Goal: Information Seeking & Learning: Learn about a topic

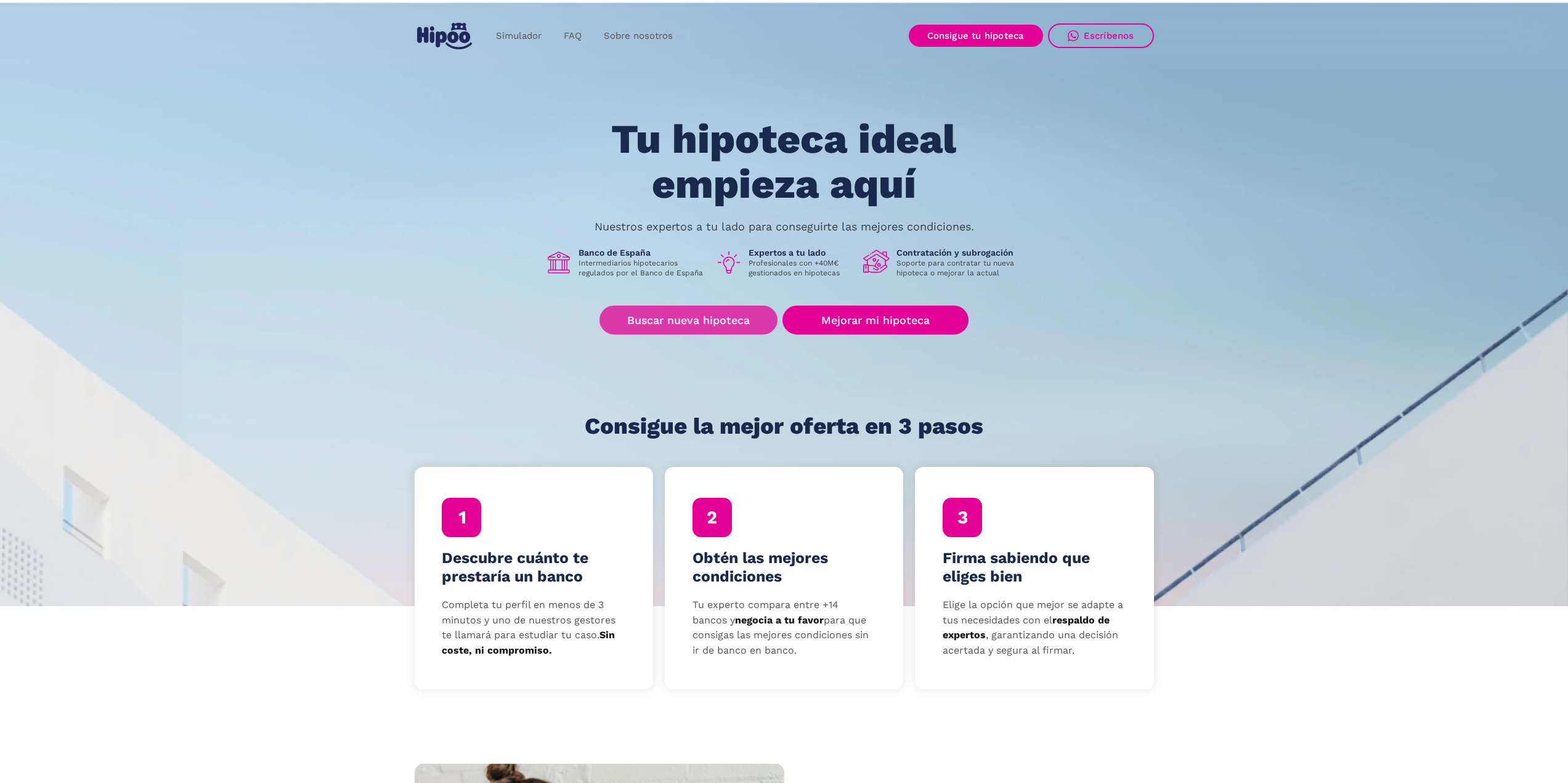
click at [712, 325] on link "Buscar nueva hipoteca" at bounding box center [688, 320] width 178 height 29
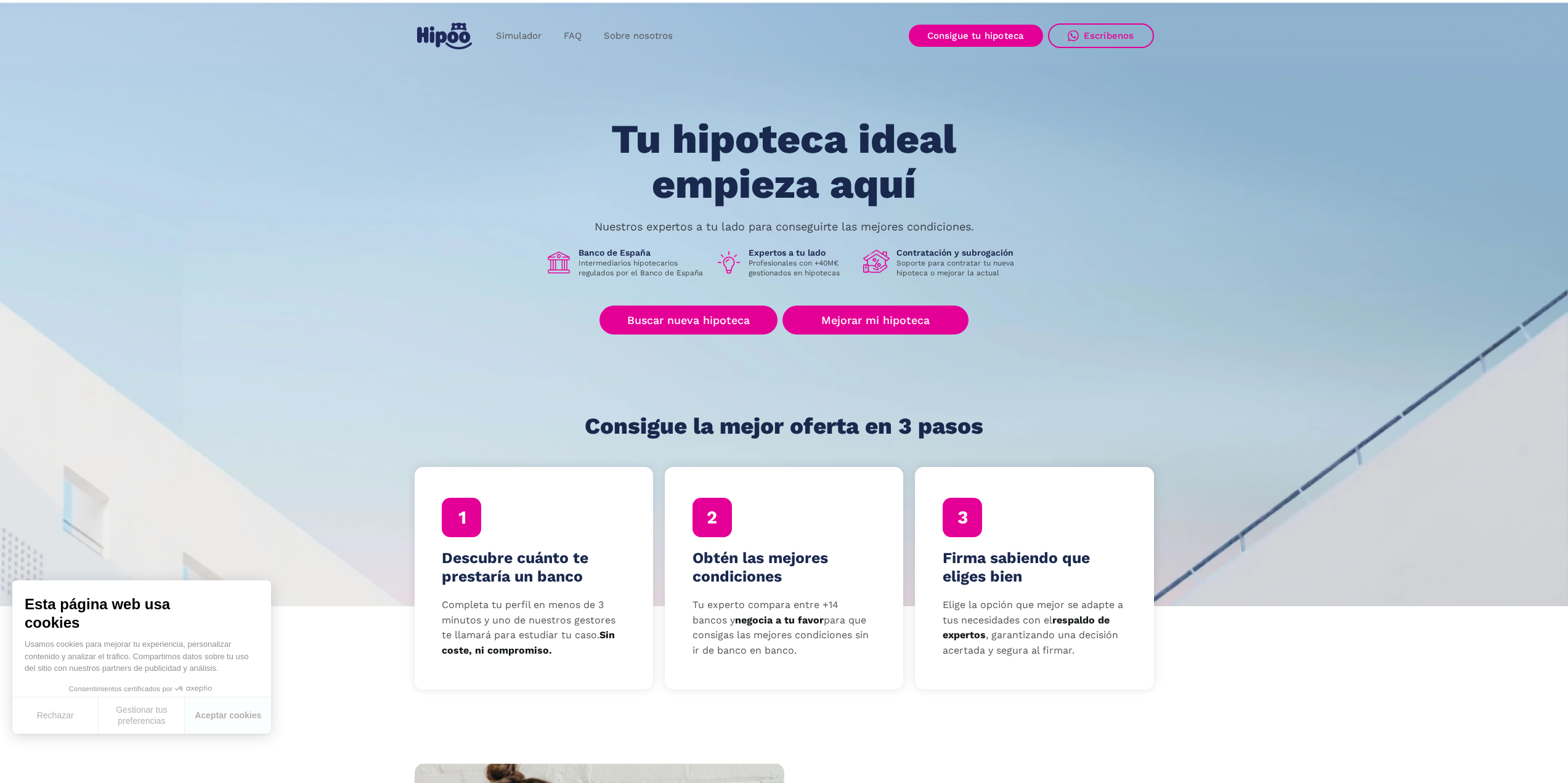
drag, startPoint x: 261, startPoint y: 85, endPoint x: 340, endPoint y: 115, distance: 84.5
click at [337, 115] on section "Tu hipoteca ideal empieza aquí Nuestros expertos a tu lado para conseguirte las…" at bounding box center [784, 303] width 1568 height 608
click at [556, 37] on link "FAQ" at bounding box center [572, 36] width 40 height 24
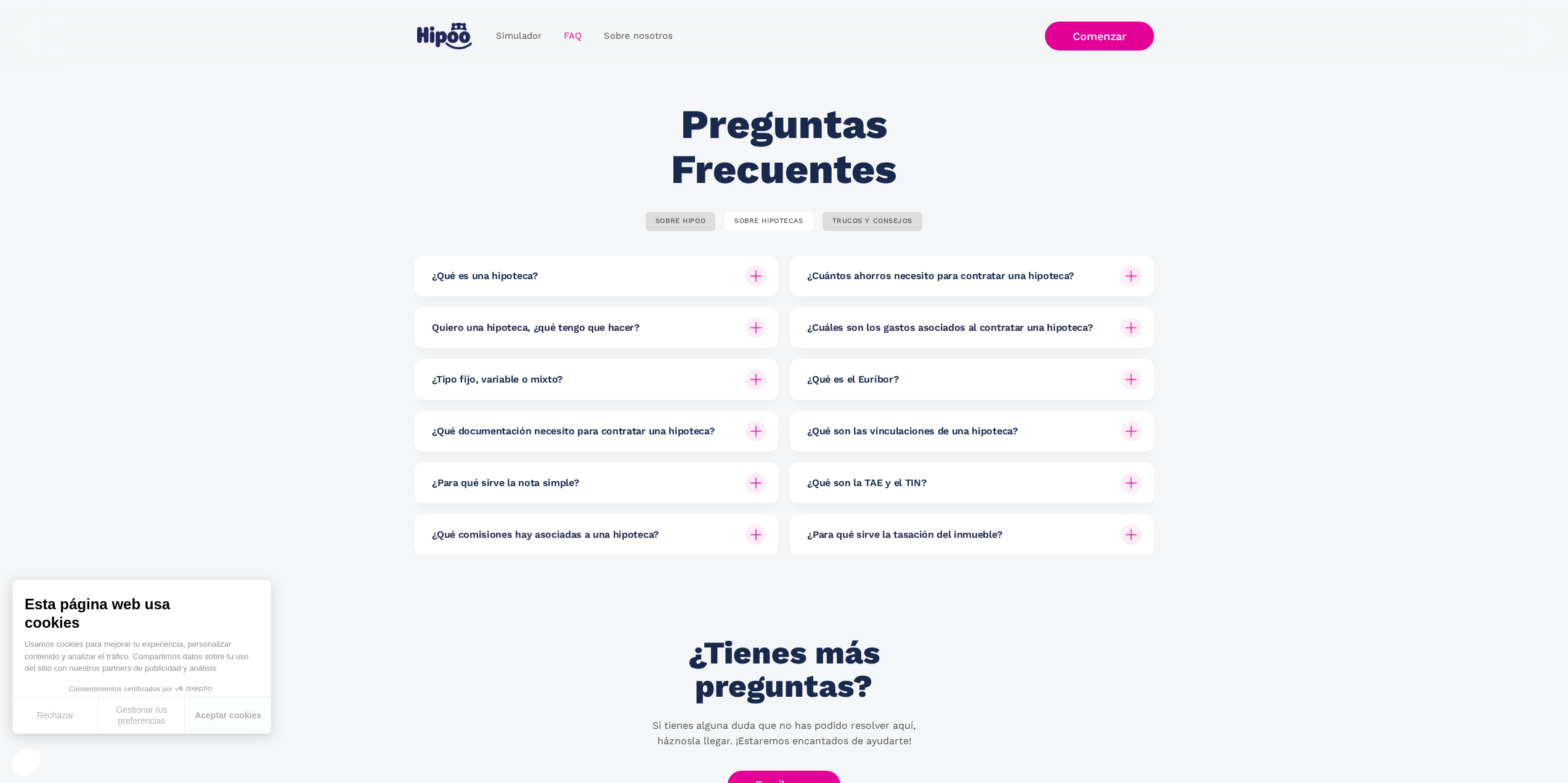
click at [861, 334] on h6 "¿Cuáles son los gastos asociados al contratar una hipoteca?" at bounding box center [949, 327] width 285 height 13
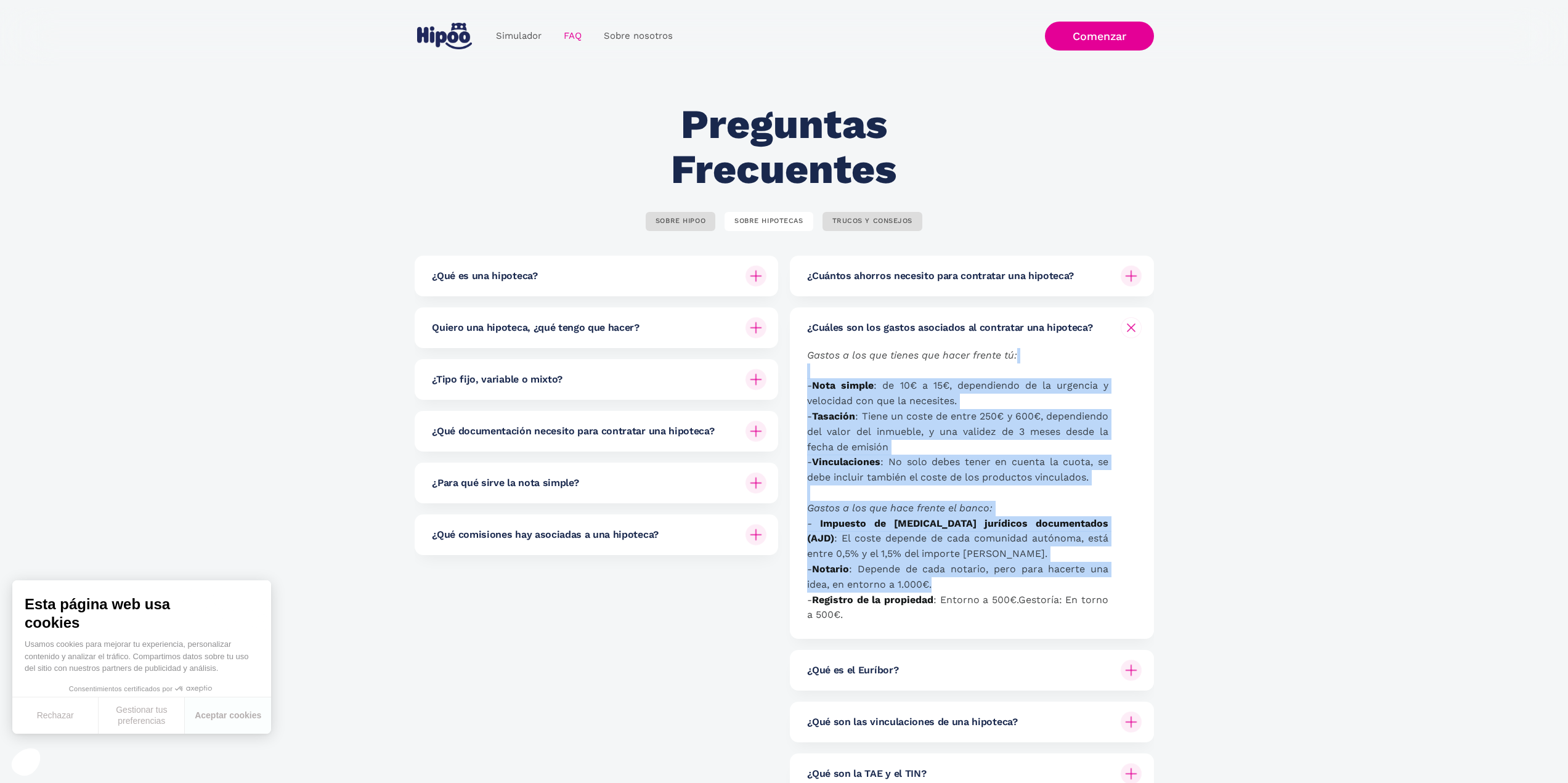
drag, startPoint x: 876, startPoint y: 375, endPoint x: 956, endPoint y: 589, distance: 228.5
click at [956, 589] on p "Gastos a los que tienes que hacer frente tú: - Nota simple : de 10€ a 15€, depe…" at bounding box center [957, 485] width 301 height 275
click at [954, 580] on p "Gastos a los que tienes que hacer frente tú: - Nota simple : de 10€ a 15€, depe…" at bounding box center [957, 485] width 301 height 275
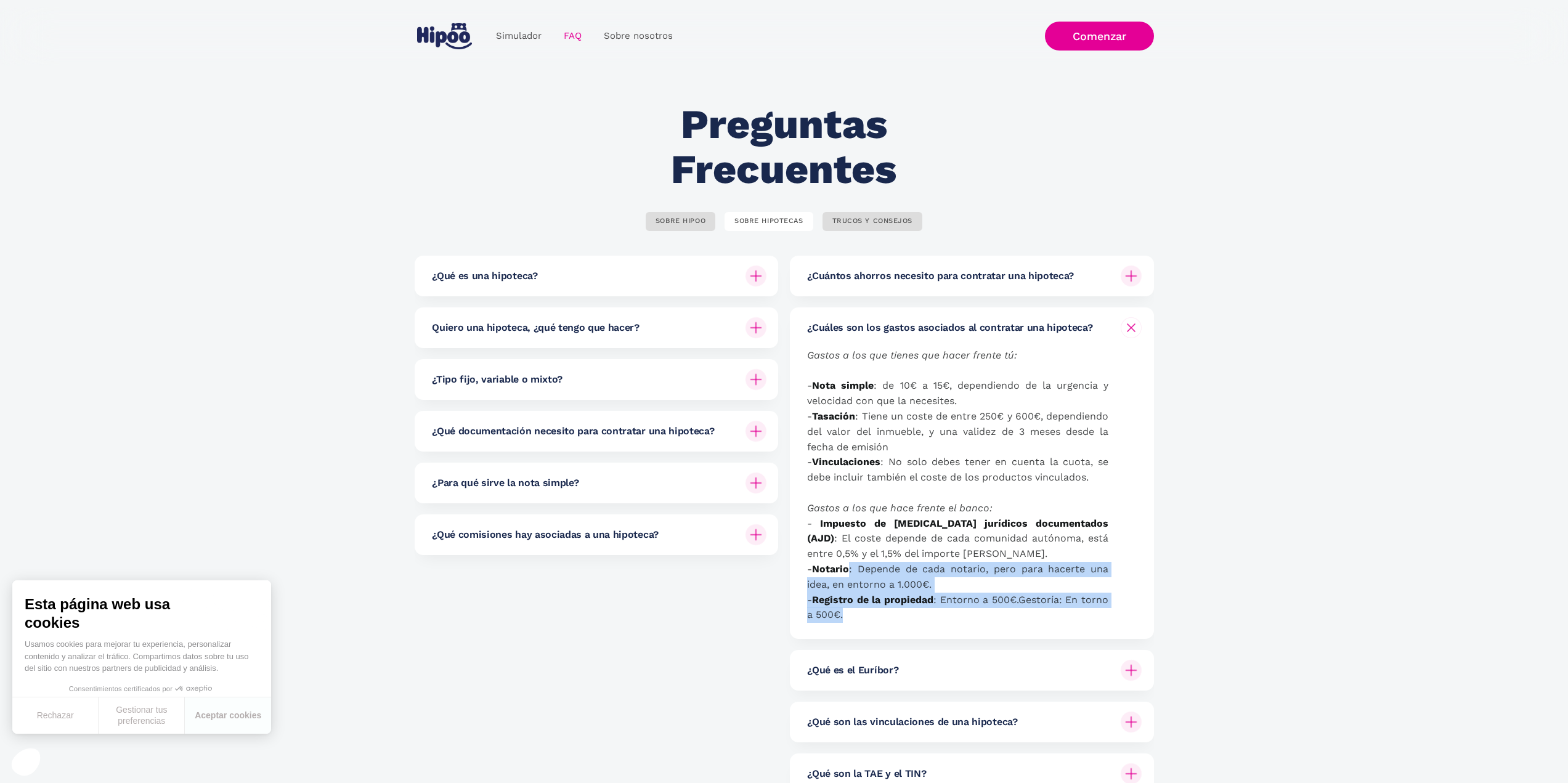
drag, startPoint x: 1009, startPoint y: 628, endPoint x: 1005, endPoint y: 624, distance: 5.7
click at [1005, 625] on div "Gastos a los que tienes que hacer frente tú: - Nota simple : de 10€ a 15€, depe…" at bounding box center [974, 494] width 334 height 291
click at [994, 609] on p "Gastos a los que tienes que hacer frente tú: - Nota simple : de 10€ a 15€, depe…" at bounding box center [957, 485] width 301 height 275
drag, startPoint x: 993, startPoint y: 611, endPoint x: 975, endPoint y: 609, distance: 18.1
click at [980, 604] on p "Gastos a los que tienes que hacer frente tú: - Nota simple : de 10€ a 15€, depe…" at bounding box center [957, 485] width 301 height 275
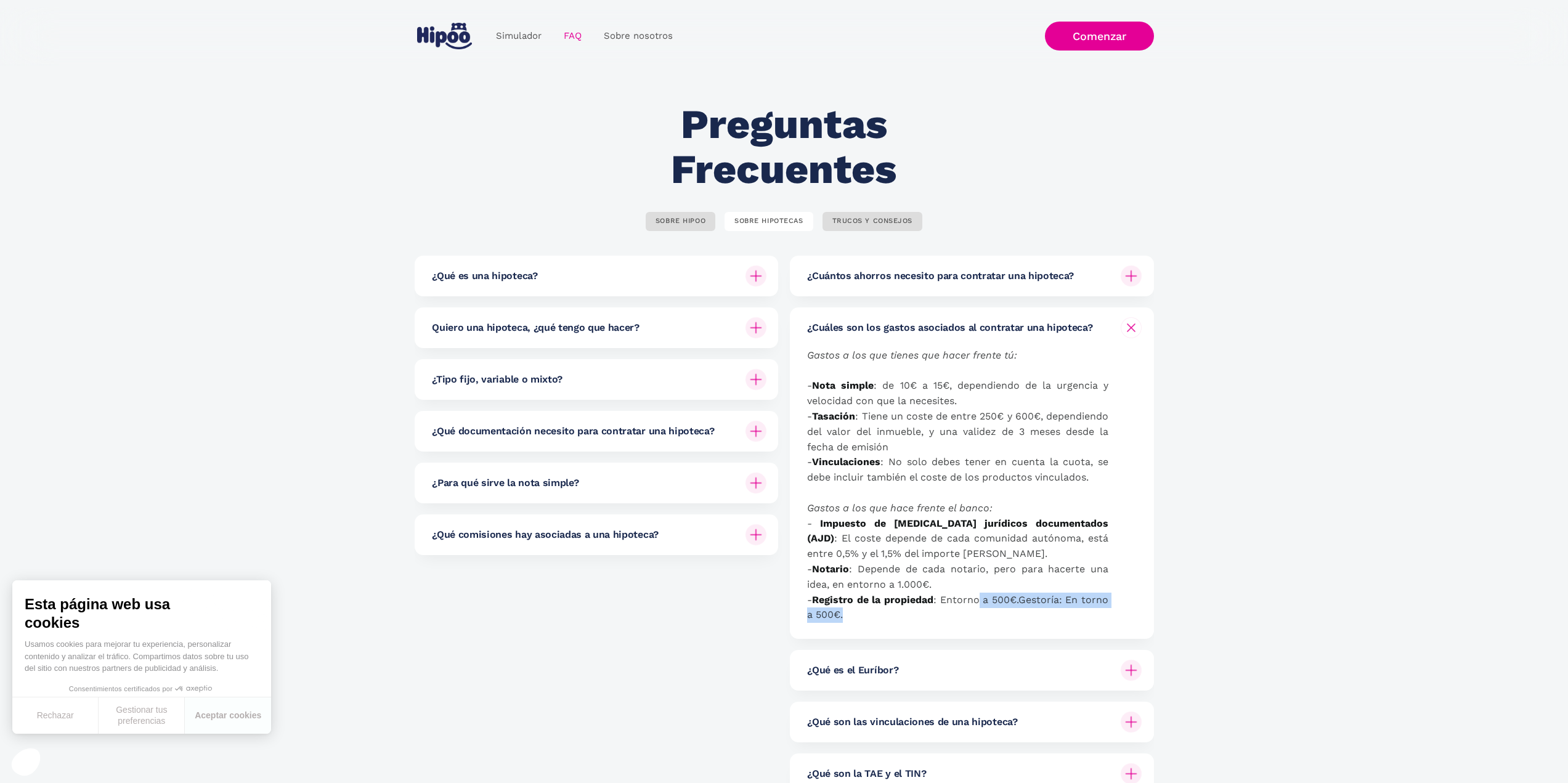
click at [970, 613] on p "Gastos a los que tienes que hacer frente tú: - Nota simple : de 10€ a 15€, depe…" at bounding box center [957, 485] width 301 height 275
click at [979, 619] on p "Gastos a los que tienes que hacer frente tú: - Nota simple : de 10€ a 15€, depe…" at bounding box center [957, 485] width 301 height 275
click at [525, 280] on h6 "¿Qué es una hipoteca?" at bounding box center [484, 276] width 105 height 13
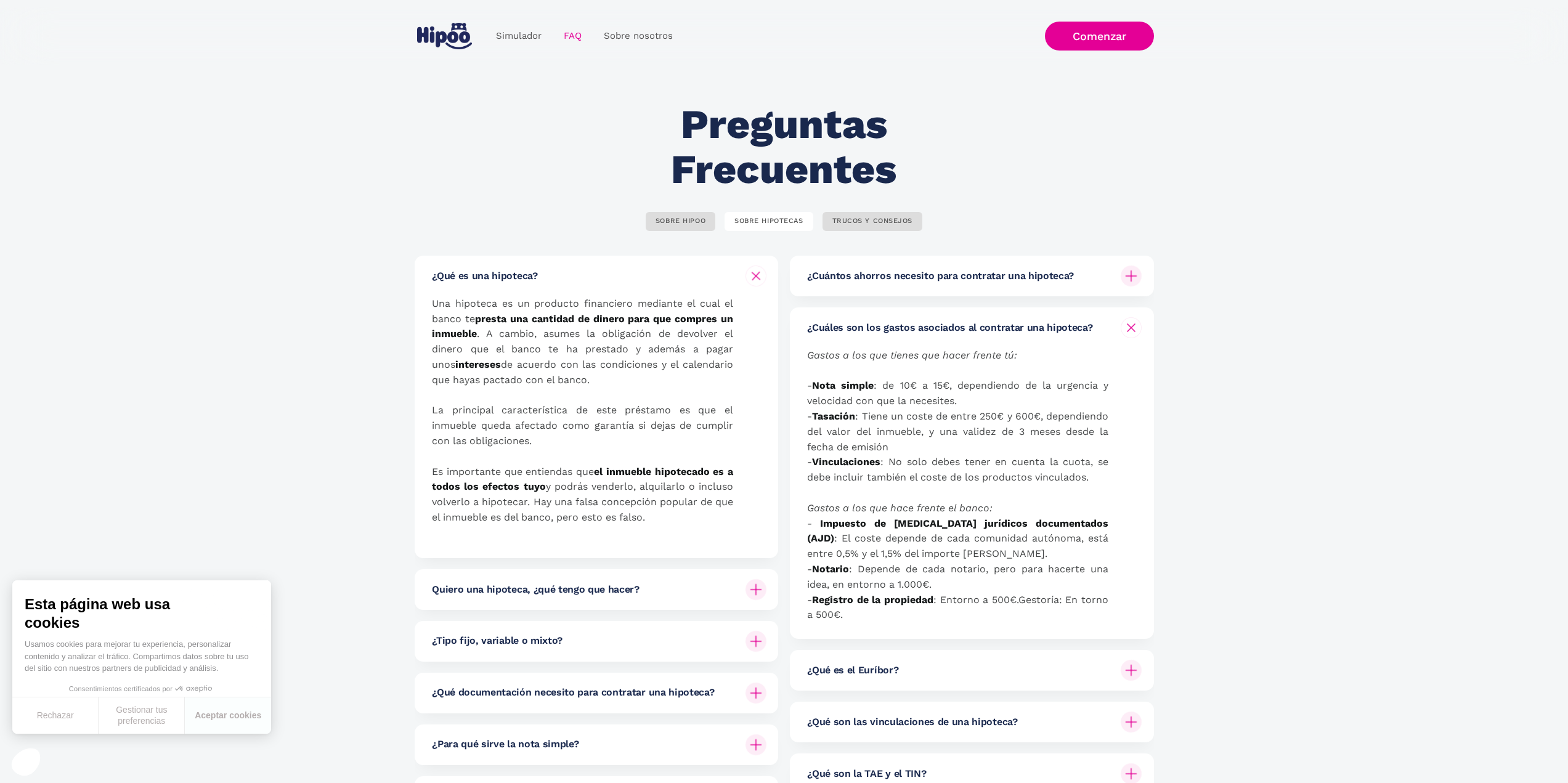
click at [504, 263] on div "¿Qué es una hipoteca?" at bounding box center [599, 275] width 334 height 40
